Goal: Information Seeking & Learning: Check status

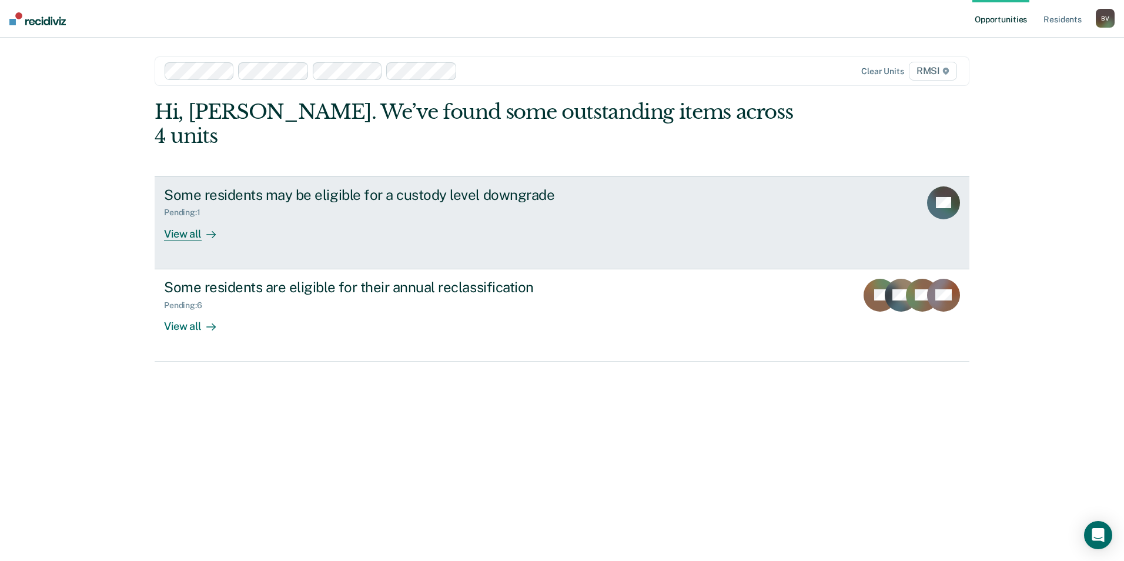
click at [924, 176] on link "Some residents may be eligible for a custody level downgrade Pending : 1 View a…" at bounding box center [562, 222] width 814 height 93
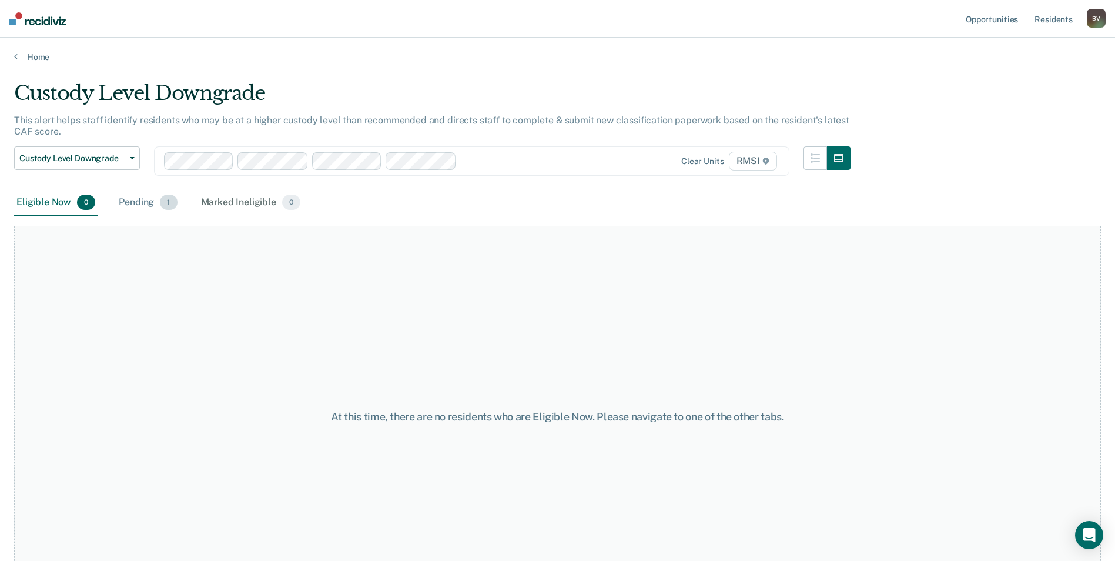
click at [174, 202] on span "1" at bounding box center [168, 202] width 17 height 15
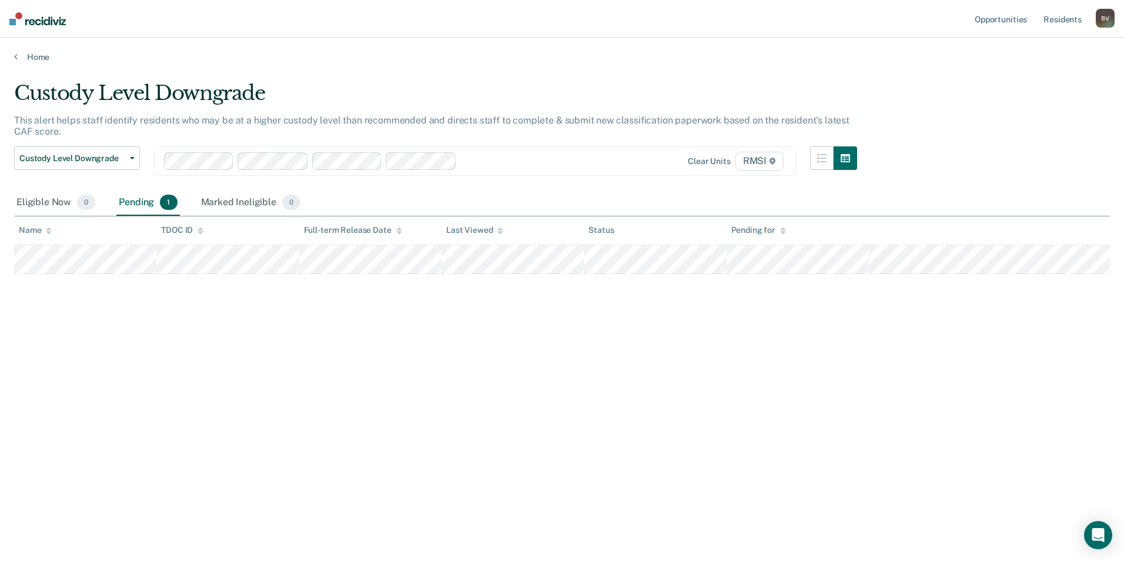
click at [11, 55] on div "Home" at bounding box center [562, 50] width 1124 height 25
click at [15, 56] on icon at bounding box center [16, 56] width 4 height 9
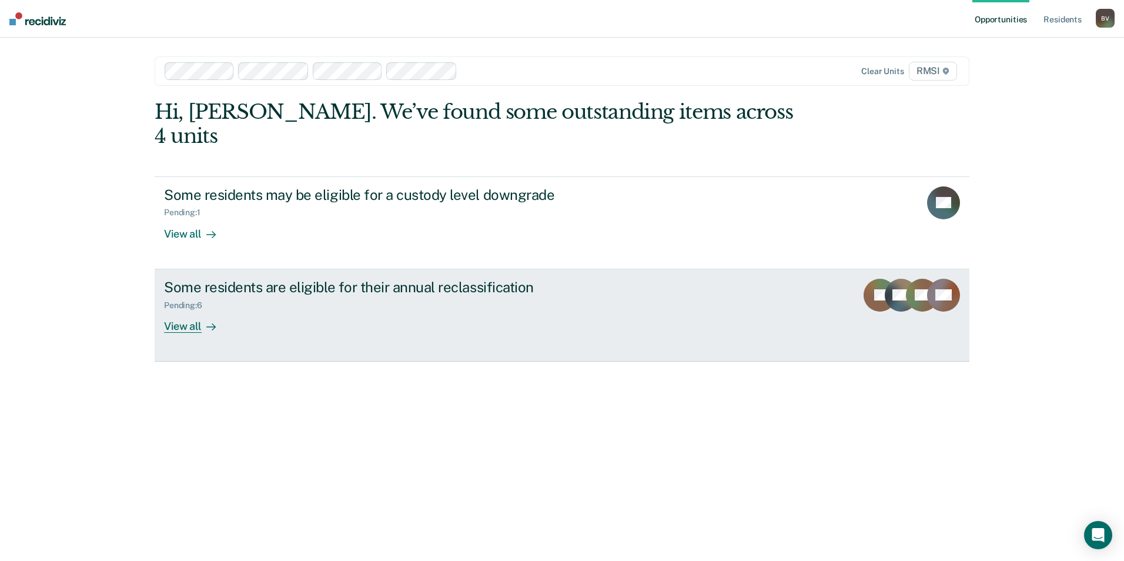
click at [906, 278] on icon at bounding box center [903, 303] width 41 height 50
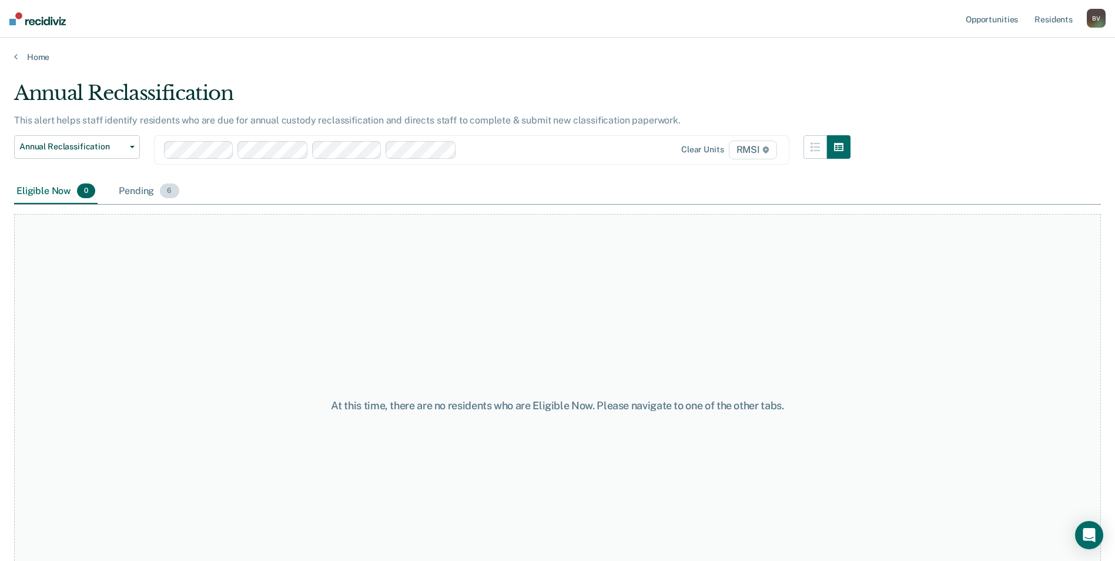
click at [172, 190] on span "6" at bounding box center [169, 190] width 19 height 15
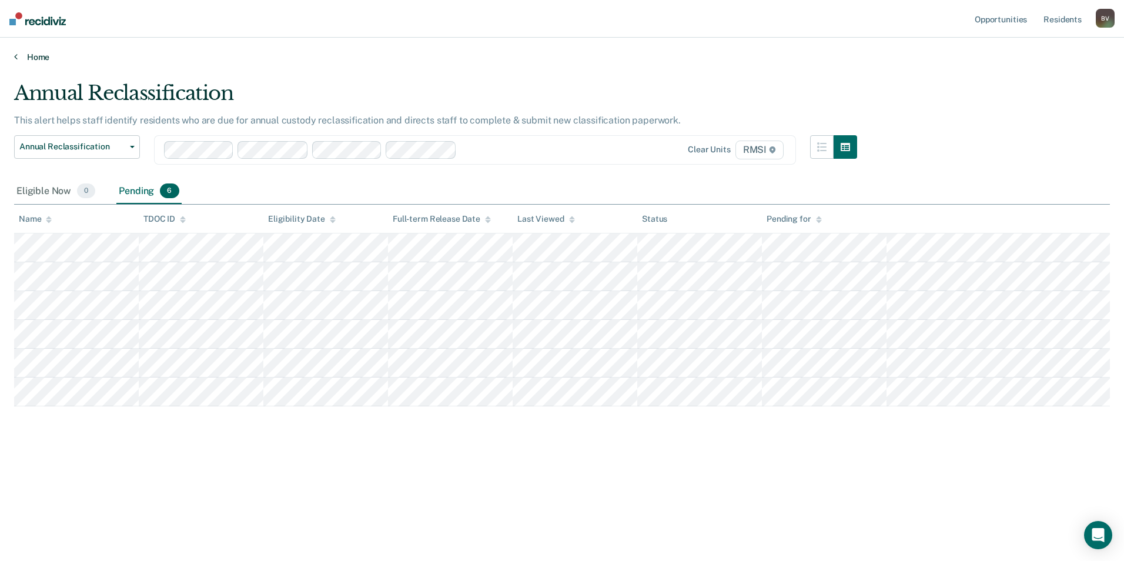
click at [15, 55] on icon at bounding box center [16, 56] width 4 height 9
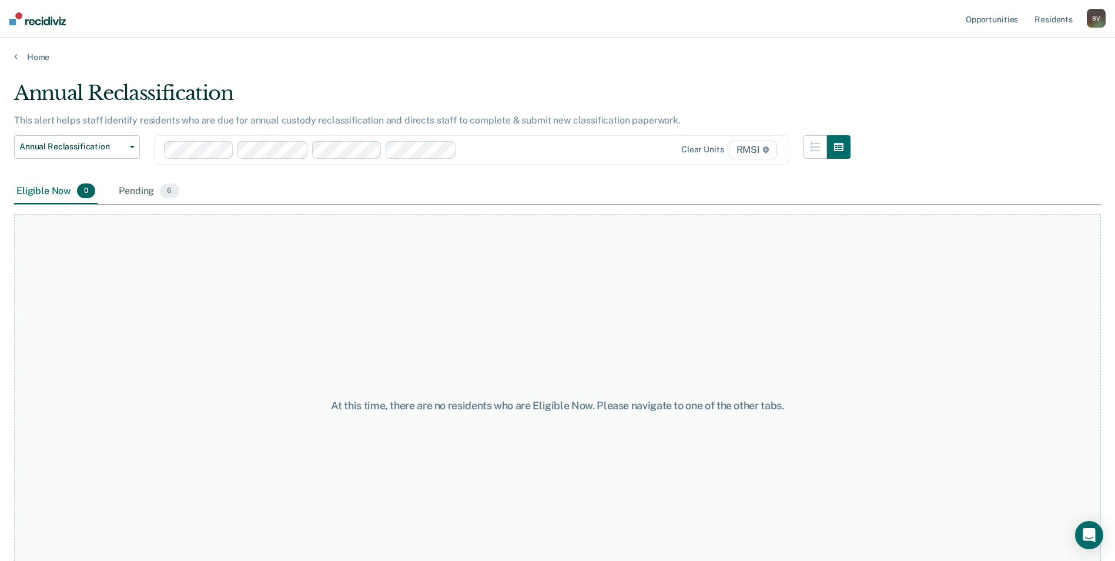
drag, startPoint x: 247, startPoint y: 323, endPoint x: 253, endPoint y: 313, distance: 11.9
click at [247, 323] on div "At this time, there are no residents who are Eligible Now. Please navigate to o…" at bounding box center [557, 405] width 1087 height 382
